Goal: Task Accomplishment & Management: Use online tool/utility

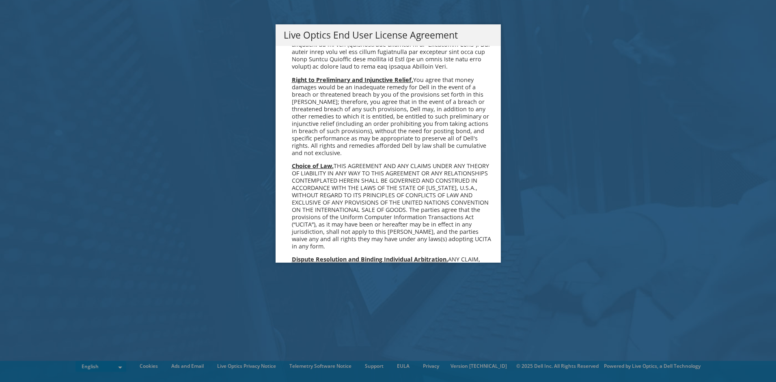
scroll to position [3067, 0]
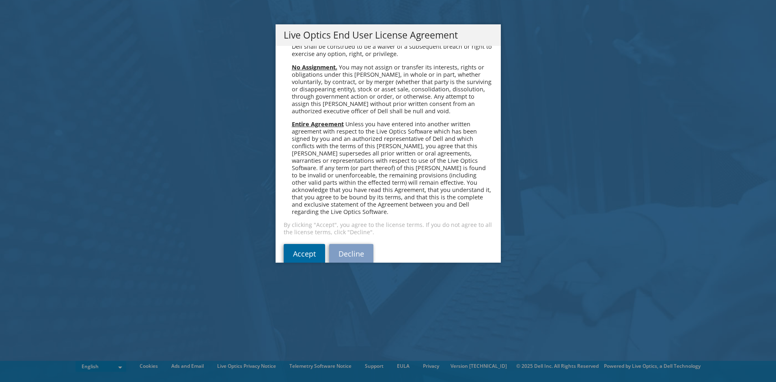
click at [308, 244] on link "Accept" at bounding box center [304, 253] width 41 height 19
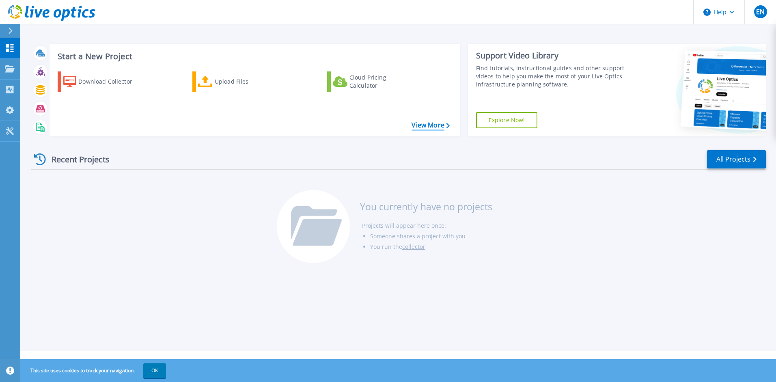
click at [413, 125] on link "View More" at bounding box center [430, 125] width 38 height 8
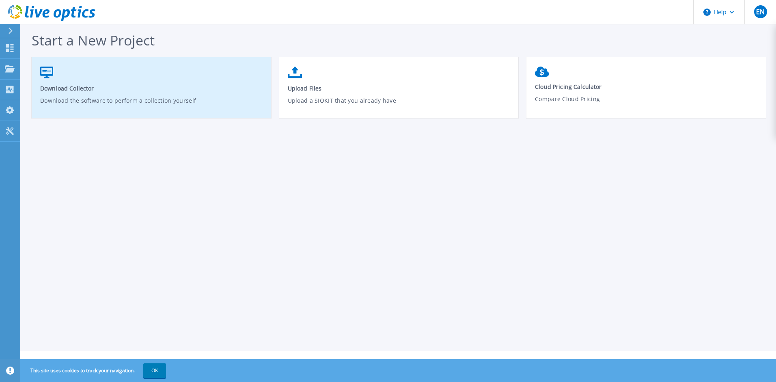
click at [91, 75] on link "Download Collector Download the software to perform a collection yourself" at bounding box center [151, 91] width 239 height 58
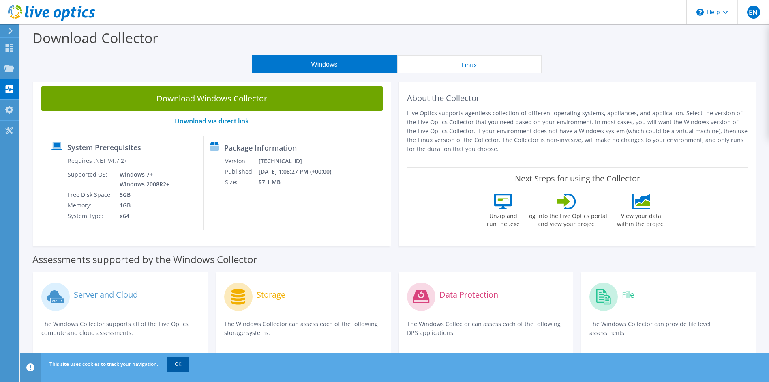
click at [185, 368] on link "OK" at bounding box center [178, 364] width 23 height 15
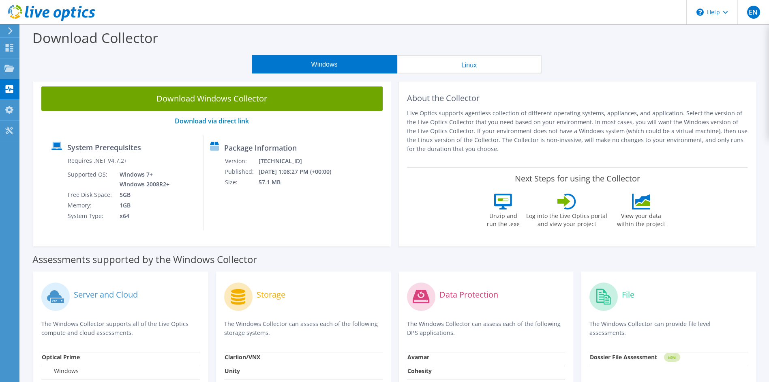
click at [439, 69] on button "Linux" at bounding box center [469, 64] width 145 height 18
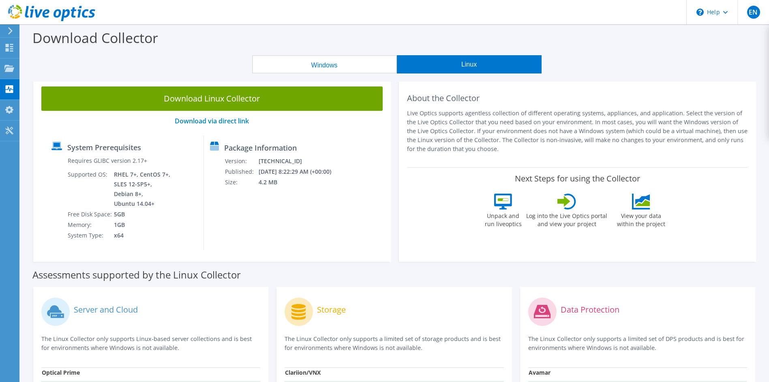
click at [363, 73] on button "Windows" at bounding box center [324, 64] width 145 height 18
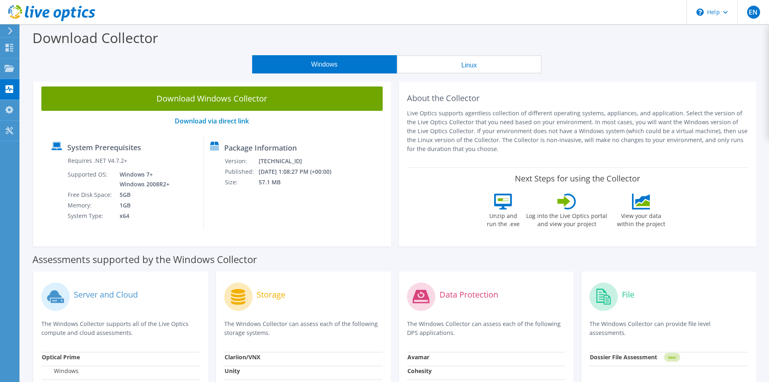
click at [485, 72] on button "Linux" at bounding box center [469, 64] width 145 height 18
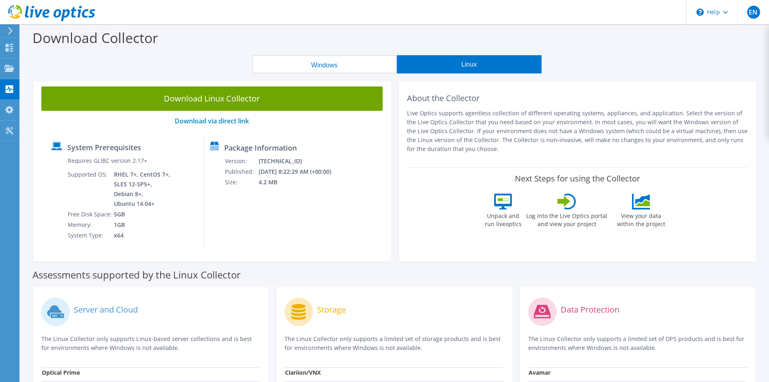
click at [348, 63] on button "Windows" at bounding box center [324, 64] width 145 height 18
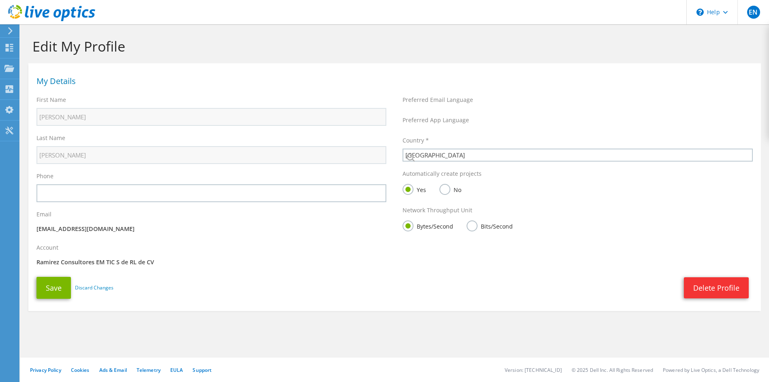
select select "151"
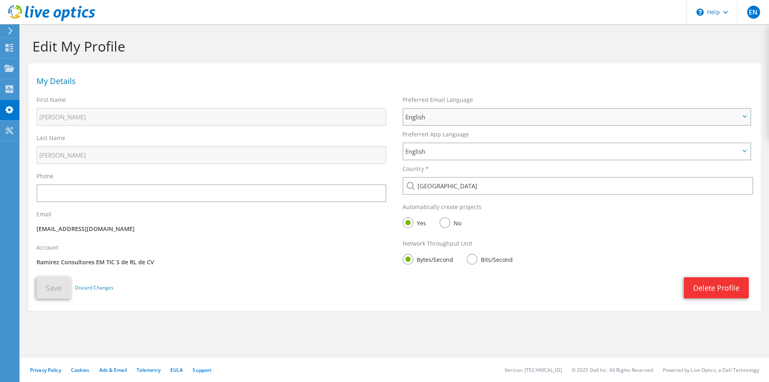
click at [455, 118] on span "English" at bounding box center [573, 117] width 335 height 10
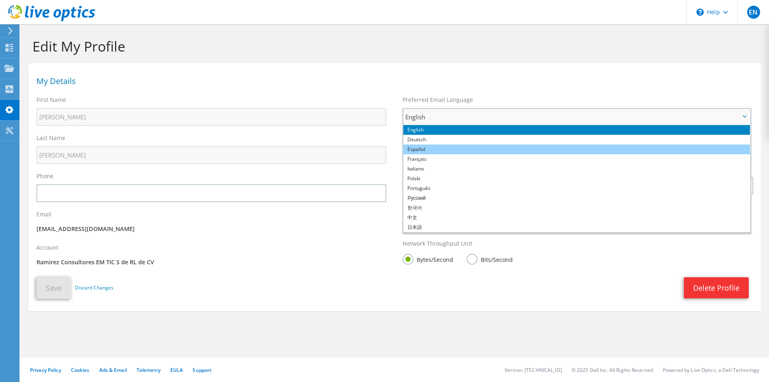
click at [459, 151] on li "Español" at bounding box center [577, 149] width 347 height 10
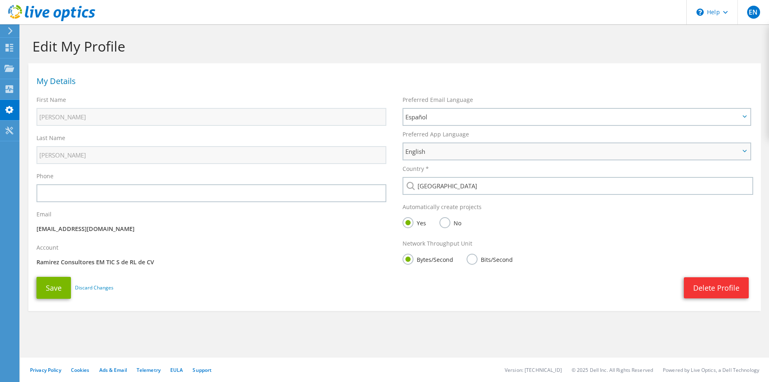
click at [460, 152] on span "English" at bounding box center [573, 151] width 335 height 10
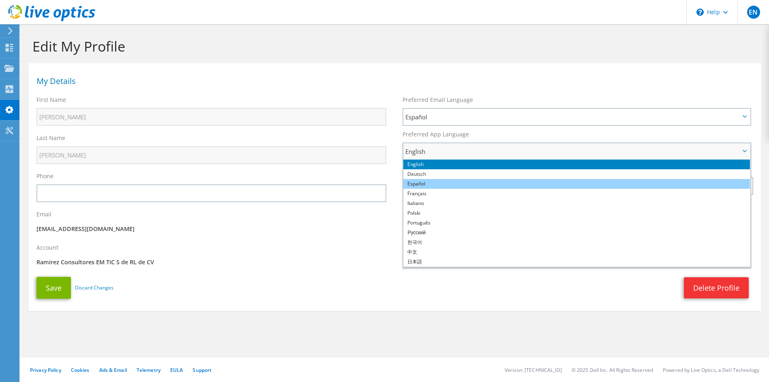
click at [466, 181] on li "Español" at bounding box center [577, 184] width 347 height 10
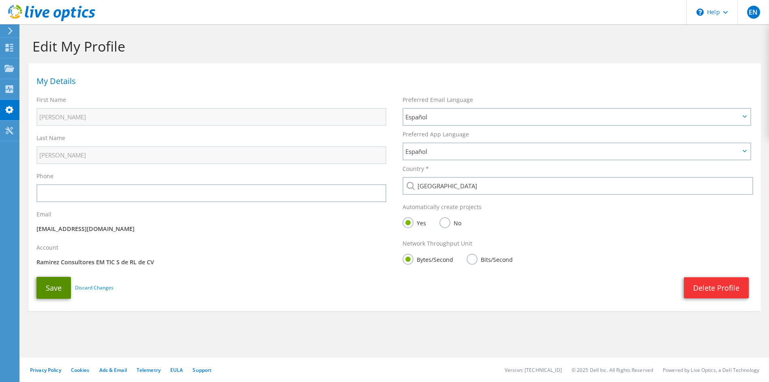
click at [61, 288] on button "Save" at bounding box center [54, 288] width 34 height 22
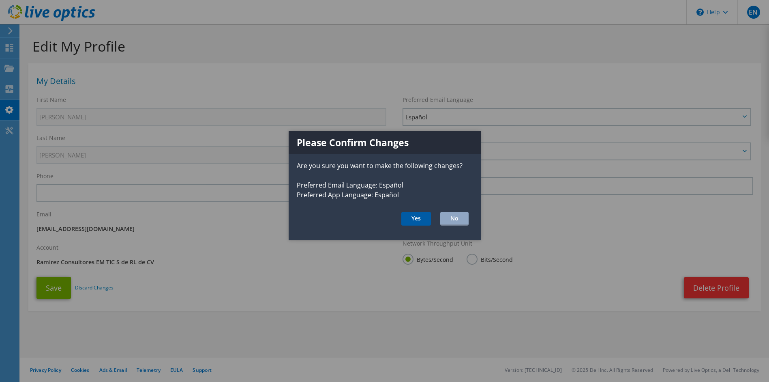
click at [430, 225] on button "Yes" at bounding box center [417, 219] width 30 height 14
click at [425, 222] on button "Yes" at bounding box center [417, 219] width 30 height 14
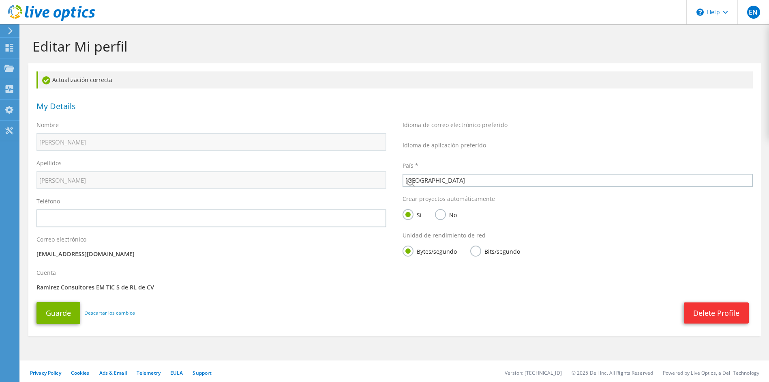
select select "151"
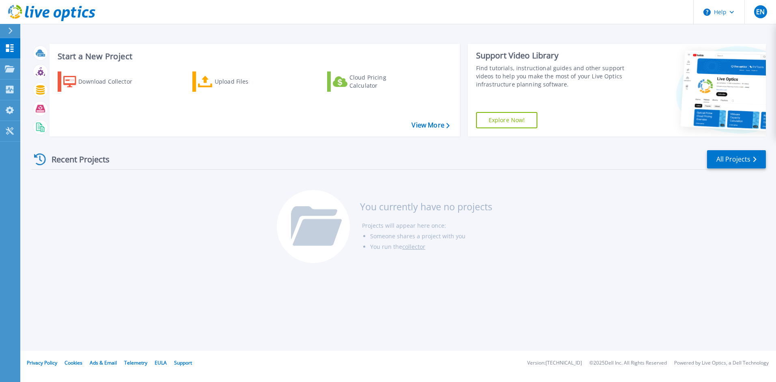
click at [44, 12] on icon at bounding box center [46, 13] width 7 height 9
click at [763, 11] on span "EN" at bounding box center [760, 12] width 9 height 6
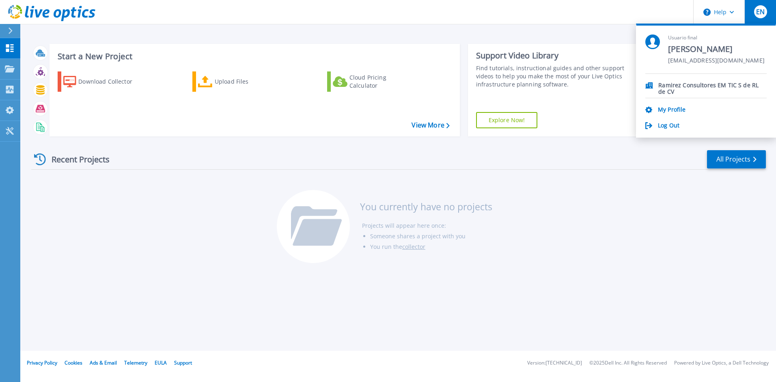
click at [656, 128] on div "Log Out" at bounding box center [705, 126] width 121 height 8
click at [660, 127] on link "Log Out" at bounding box center [668, 126] width 21 height 8
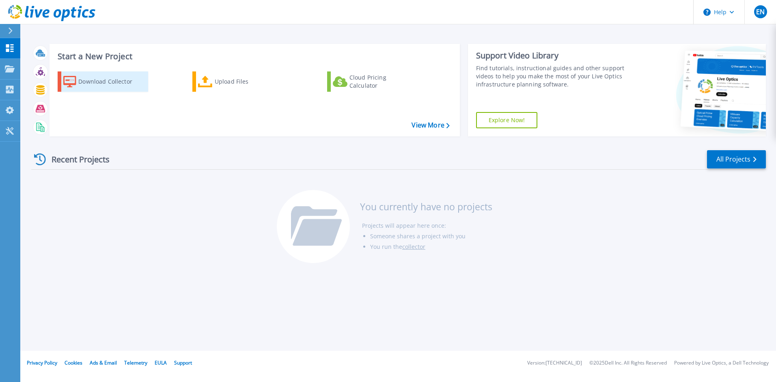
click at [82, 78] on div "Download Collector" at bounding box center [110, 81] width 65 height 16
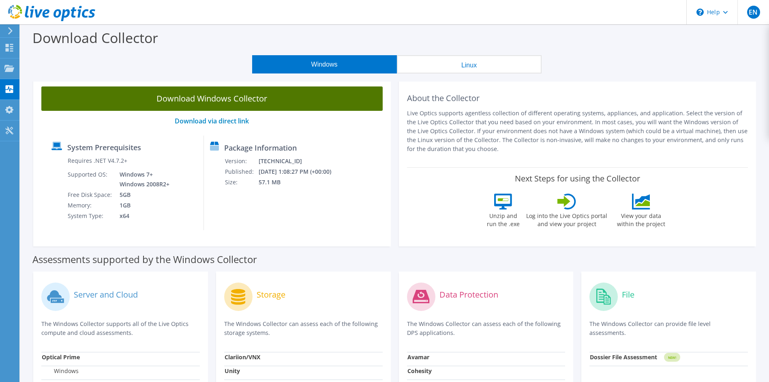
click at [232, 98] on link "Download Windows Collector" at bounding box center [212, 98] width 342 height 24
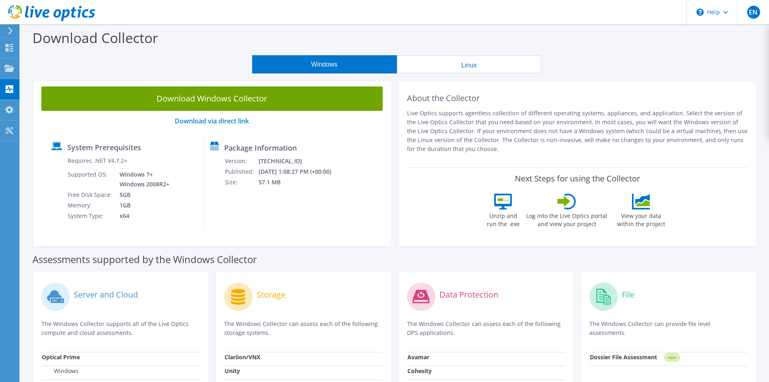
click at [651, 59] on div "Windows Linux" at bounding box center [396, 64] width 737 height 18
click at [13, 44] on icon at bounding box center [9, 48] width 10 height 8
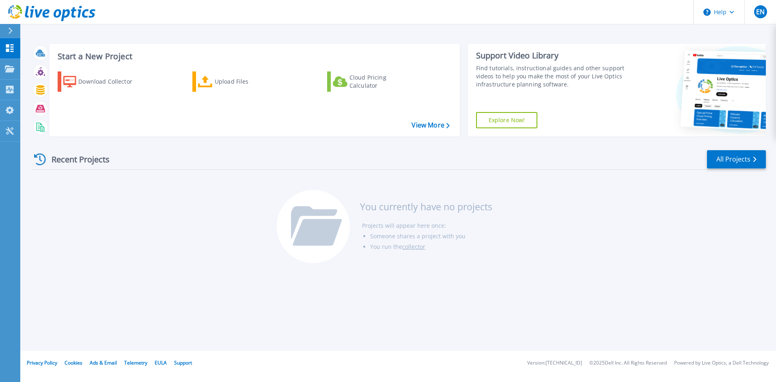
click at [11, 31] on icon at bounding box center [11, 31] width 4 height 6
click at [55, 13] on icon at bounding box center [58, 13] width 8 height 9
click at [413, 247] on link "collector" at bounding box center [413, 247] width 23 height 8
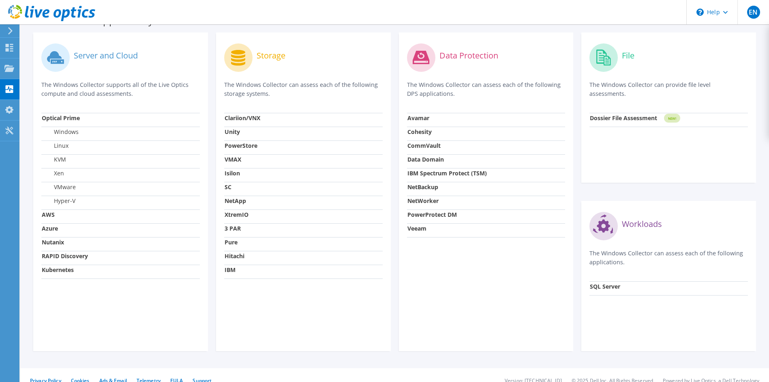
scroll to position [249, 0]
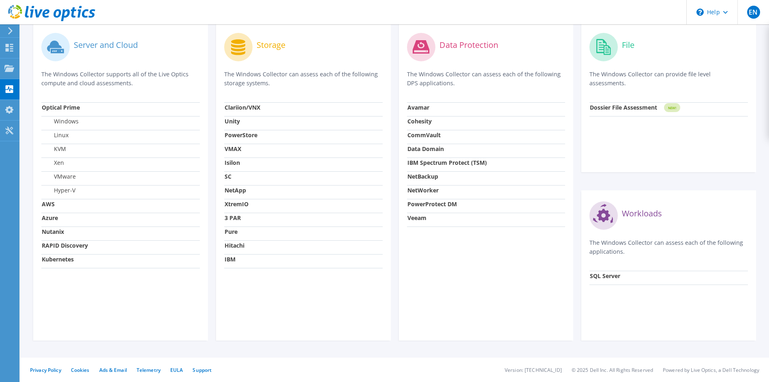
click at [67, 258] on strong "Kubernetes" at bounding box center [58, 259] width 32 height 8
click at [64, 246] on strong "RAPID Discovery" at bounding box center [65, 245] width 46 height 8
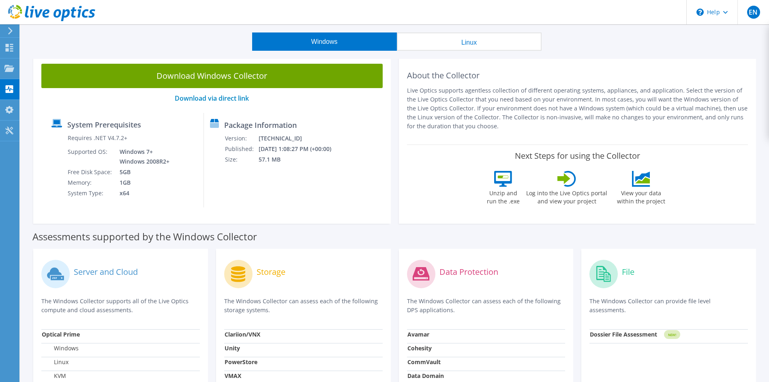
scroll to position [0, 0]
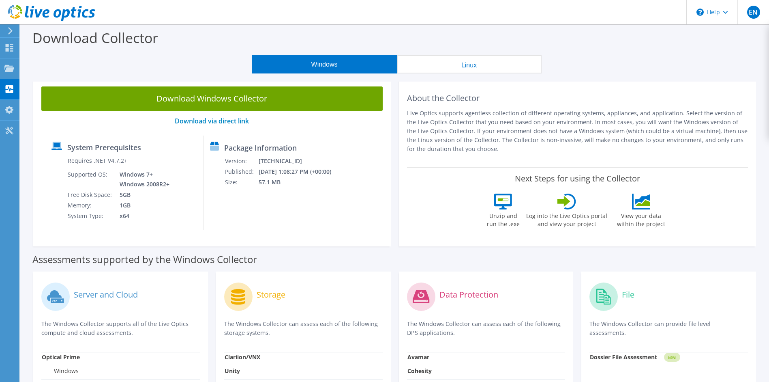
click at [129, 150] on label "System Prerequisites" at bounding box center [104, 147] width 74 height 8
click at [228, 121] on link "Download via direct link" at bounding box center [212, 120] width 74 height 9
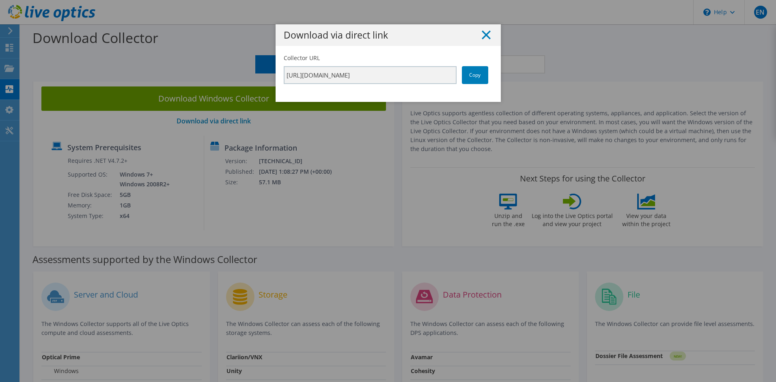
click at [482, 35] on line at bounding box center [486, 35] width 8 height 8
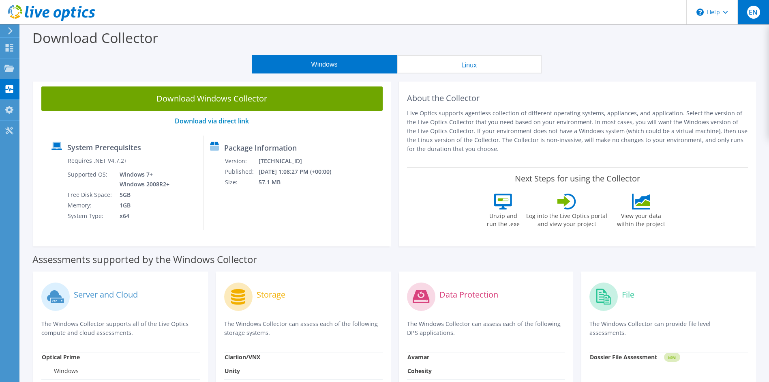
click at [752, 12] on span "EN" at bounding box center [754, 12] width 13 height 13
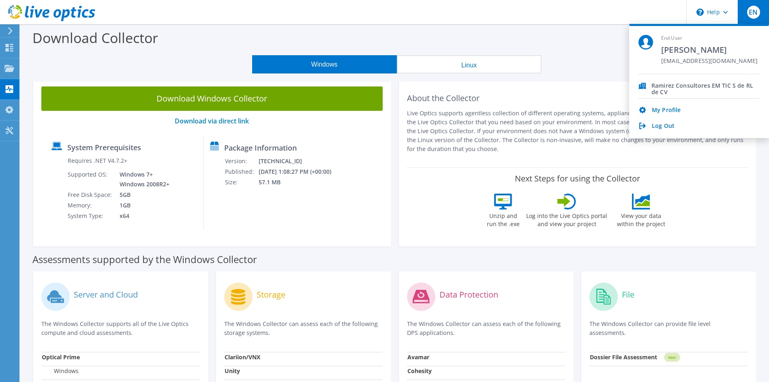
click at [576, 49] on div "Download Collector" at bounding box center [394, 39] width 741 height 31
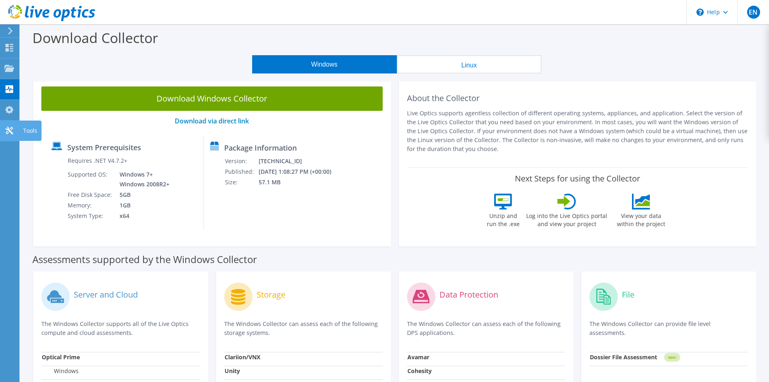
click at [10, 129] on use at bounding box center [9, 131] width 8 height 8
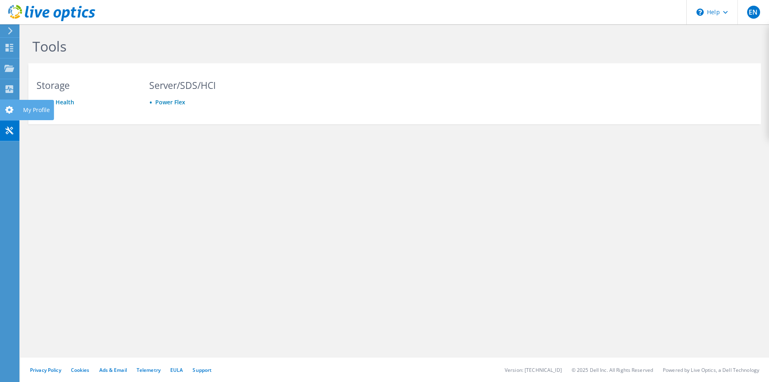
click at [11, 111] on use at bounding box center [9, 110] width 8 height 8
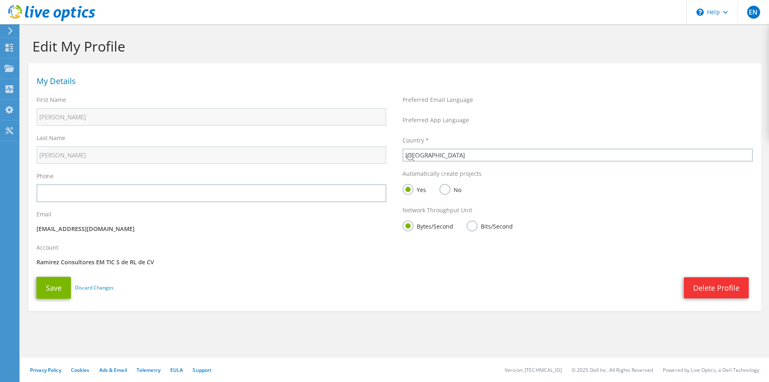
select select "151"
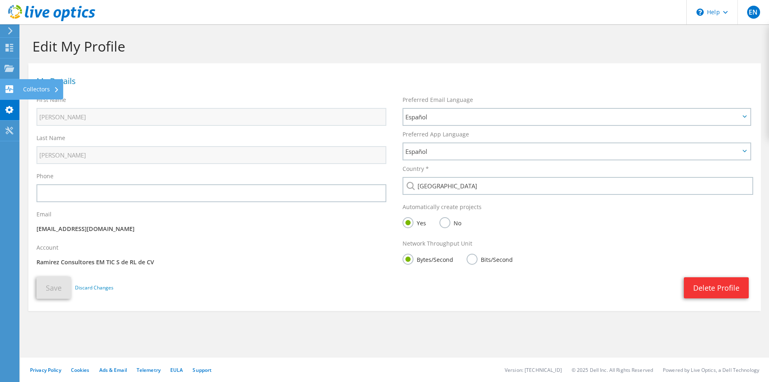
click at [8, 88] on icon at bounding box center [9, 89] width 10 height 8
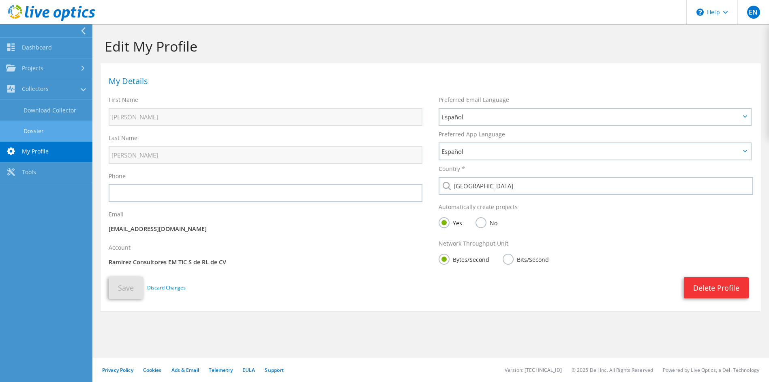
click at [75, 128] on link "Dossier" at bounding box center [46, 130] width 92 height 21
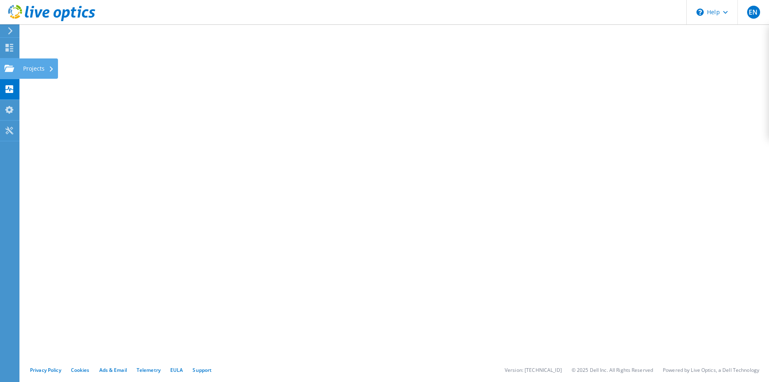
click at [5, 67] on icon at bounding box center [9, 68] width 10 height 8
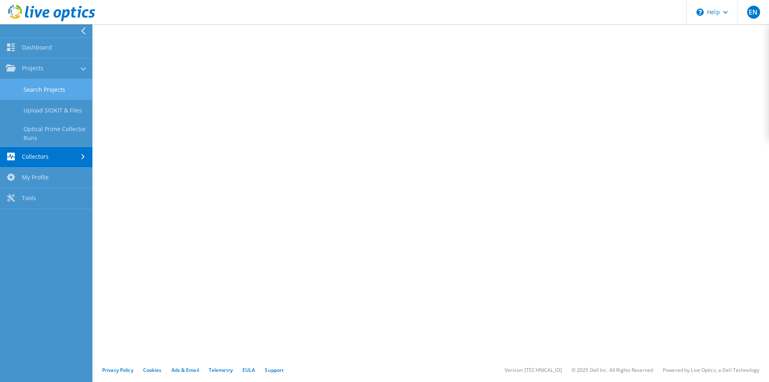
click at [75, 93] on link "Search Projects" at bounding box center [46, 89] width 92 height 21
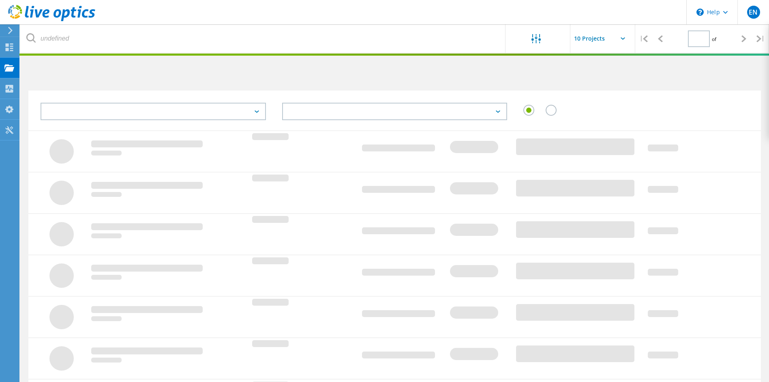
type input "1"
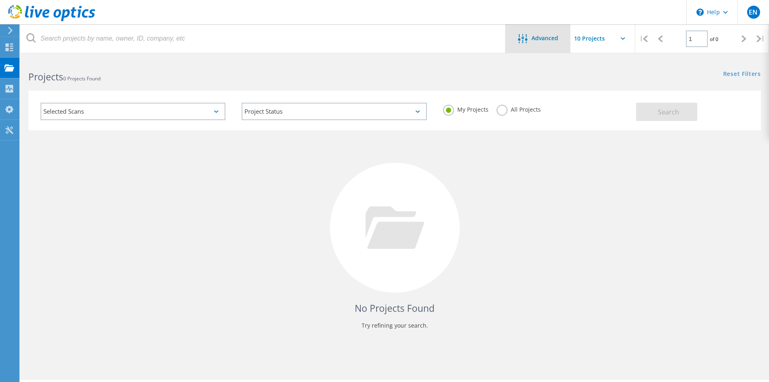
click at [535, 37] on span "Advanced" at bounding box center [545, 38] width 27 height 6
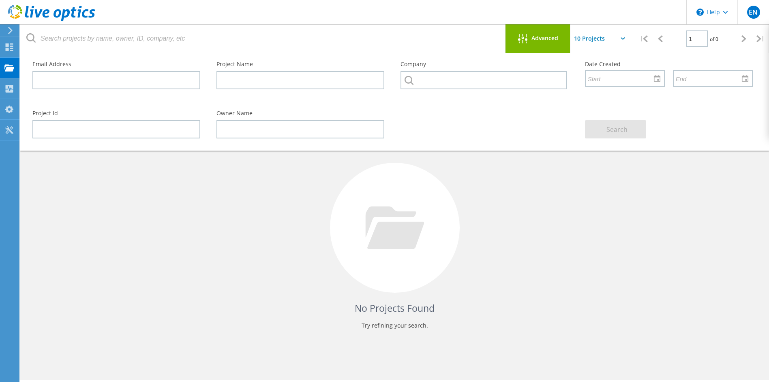
click at [535, 37] on span "Advanced" at bounding box center [545, 38] width 27 height 6
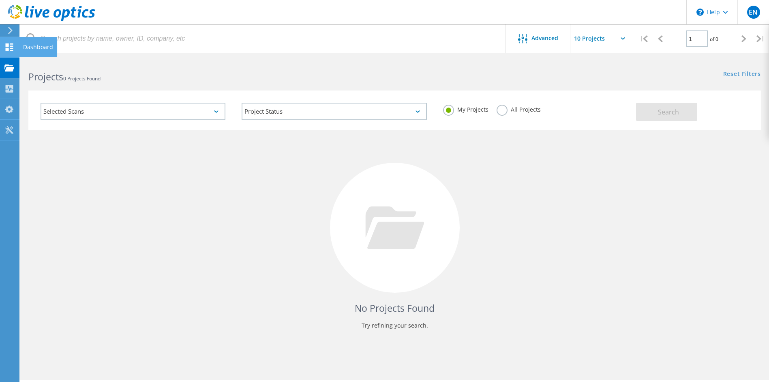
click at [7, 49] on use at bounding box center [10, 47] width 8 height 8
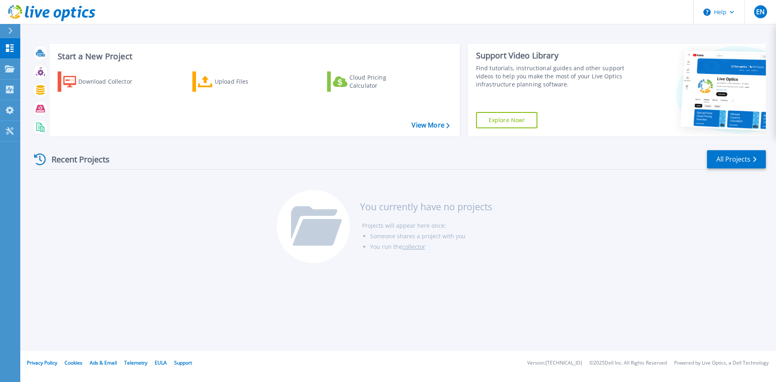
click at [479, 130] on div "Support Video Library Find tutorials, instructional guides and other support vi…" at bounding box center [548, 90] width 160 height 92
click at [494, 126] on link "Explore Now!" at bounding box center [507, 120] width 62 height 16
click at [129, 80] on div "Download Collector" at bounding box center [110, 81] width 65 height 16
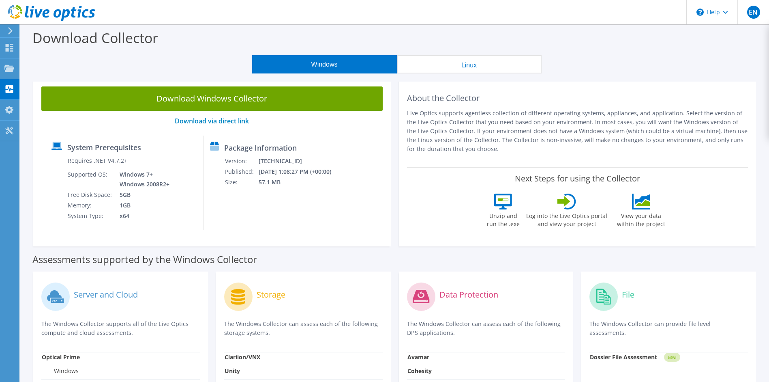
click at [207, 117] on link "Download via direct link" at bounding box center [212, 120] width 74 height 9
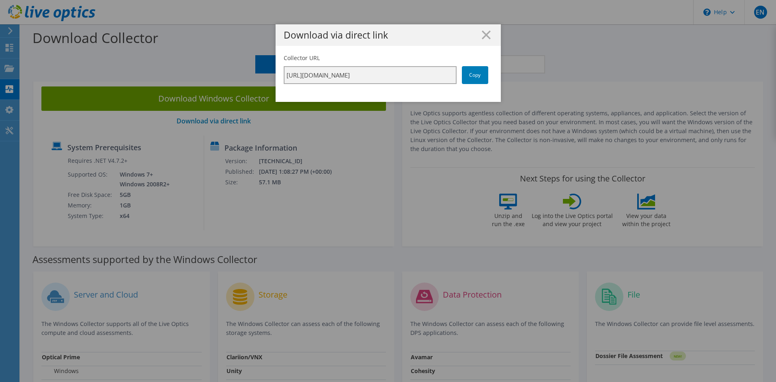
click at [381, 75] on input "https://app.liveoptics.com/collector/direct?request=cb25c95a-a30a-4a78-abcf-e77…" at bounding box center [370, 75] width 173 height 18
click at [464, 77] on link "Copy" at bounding box center [475, 75] width 26 height 18
click at [465, 80] on link "Copy" at bounding box center [475, 75] width 26 height 18
click at [475, 75] on link "Copy" at bounding box center [475, 75] width 26 height 18
